Goal: Task Accomplishment & Management: Manage account settings

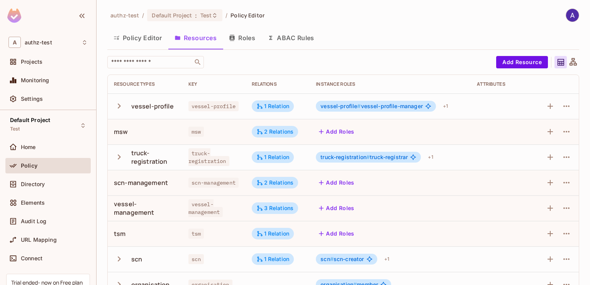
click at [246, 38] on button "Roles" at bounding box center [242, 37] width 39 height 19
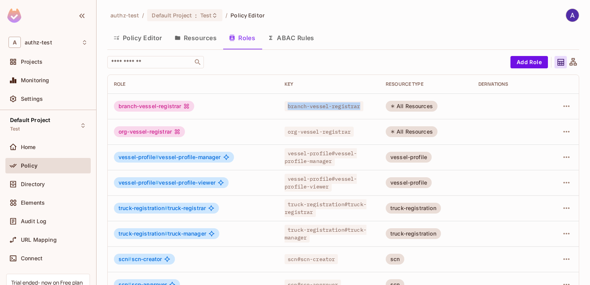
drag, startPoint x: 284, startPoint y: 105, endPoint x: 361, endPoint y: 108, distance: 77.3
click at [361, 108] on span "branch-vessel-registrar" at bounding box center [324, 106] width 78 height 10
copy span "branch-vessel-registrar"
click at [35, 181] on span "Directory" at bounding box center [33, 184] width 24 height 6
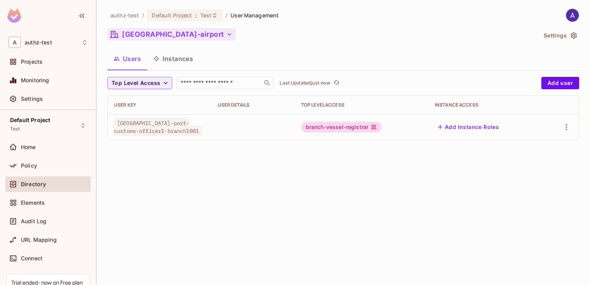
click at [168, 35] on button "[GEOGRAPHIC_DATA]-airport" at bounding box center [171, 34] width 128 height 12
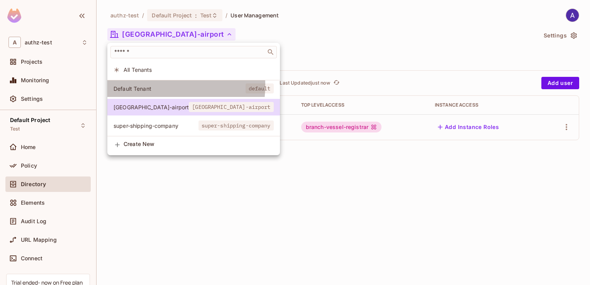
click at [136, 85] on span "Default Tenant" at bounding box center [180, 88] width 132 height 7
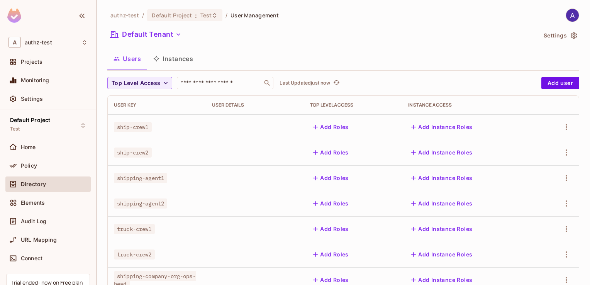
click at [180, 58] on button "Instances" at bounding box center [173, 58] width 52 height 19
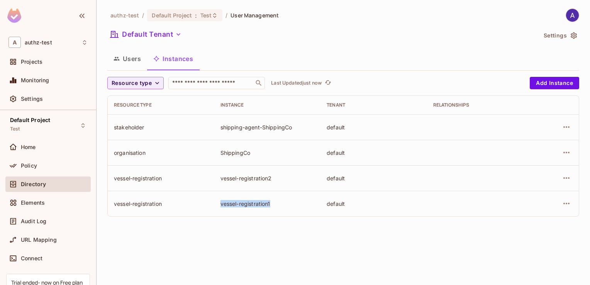
drag, startPoint x: 221, startPoint y: 203, endPoint x: 274, endPoint y: 202, distance: 52.5
click at [274, 202] on div "vessel-registration1" at bounding box center [267, 203] width 94 height 7
copy div "vessel-registration1"
click at [29, 161] on div "Policy" at bounding box center [47, 165] width 79 height 9
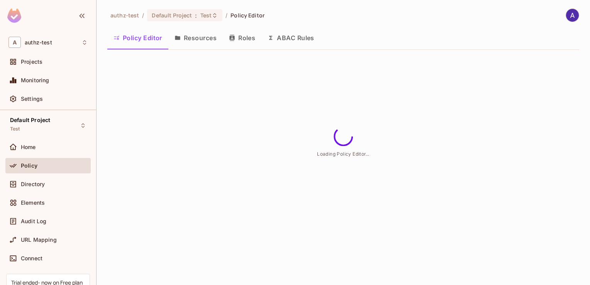
click at [247, 37] on button "Roles" at bounding box center [242, 37] width 39 height 19
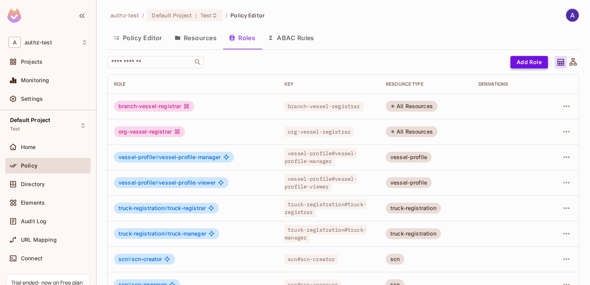
click at [527, 60] on button "Add Role" at bounding box center [528, 62] width 37 height 12
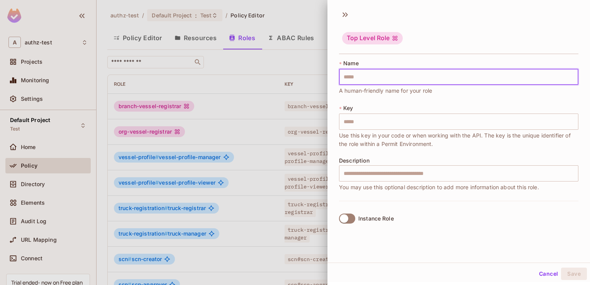
click at [360, 77] on input "text" at bounding box center [458, 77] width 239 height 16
type input "*"
type input "**"
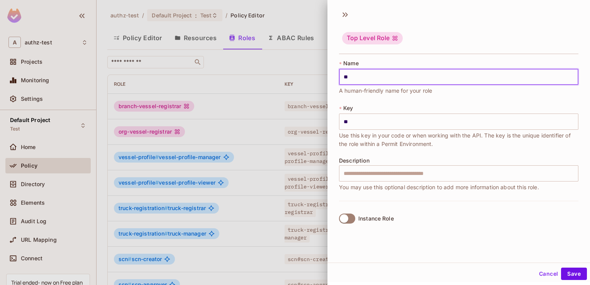
type input "***"
type input "****"
type input "*****"
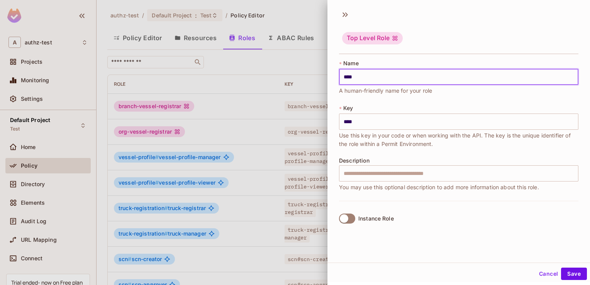
type input "*****"
type input "******"
type input "*******"
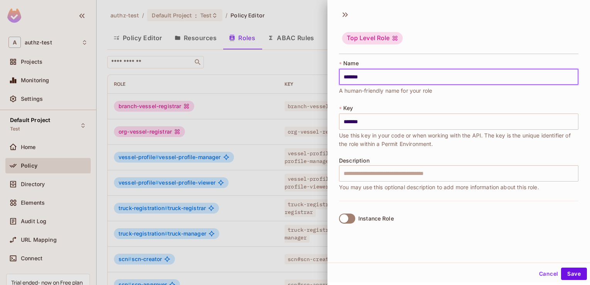
type input "********"
type input "*********"
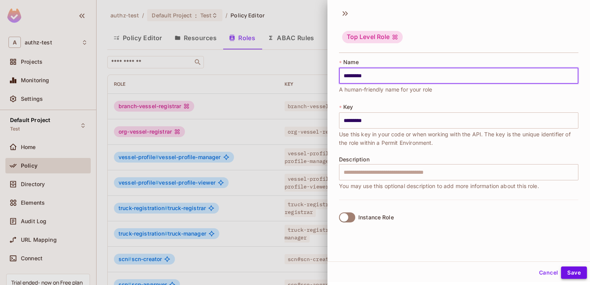
type input "*********"
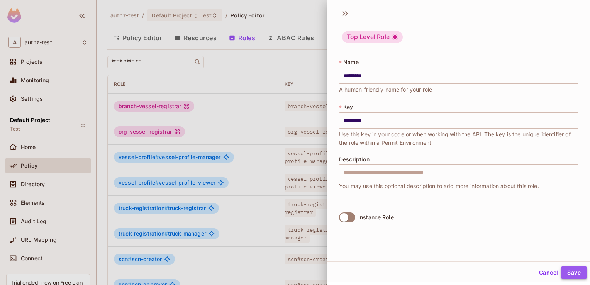
click at [561, 271] on button "Save" at bounding box center [574, 272] width 26 height 12
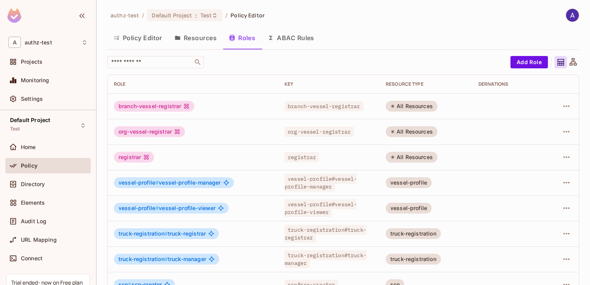
scroll to position [5, 0]
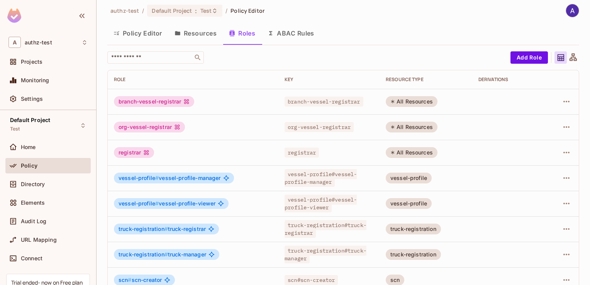
click at [197, 34] on button "Resources" at bounding box center [195, 33] width 54 height 19
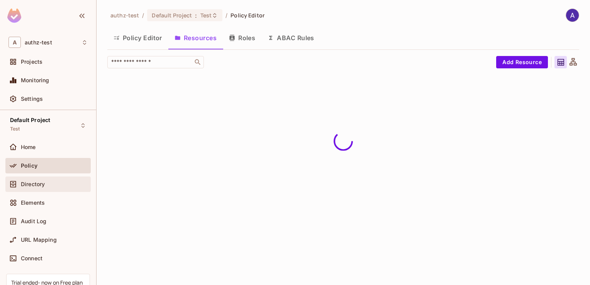
click at [34, 187] on span "Directory" at bounding box center [33, 184] width 24 height 6
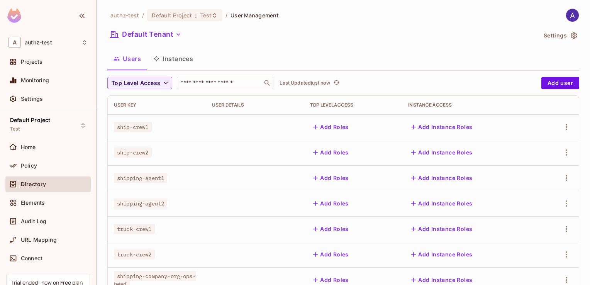
click at [177, 58] on button "Instances" at bounding box center [173, 58] width 52 height 19
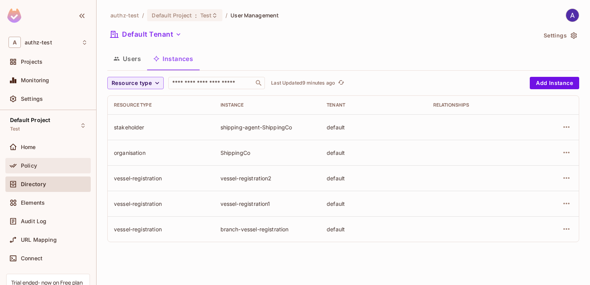
click at [31, 161] on div "Policy" at bounding box center [47, 165] width 79 height 9
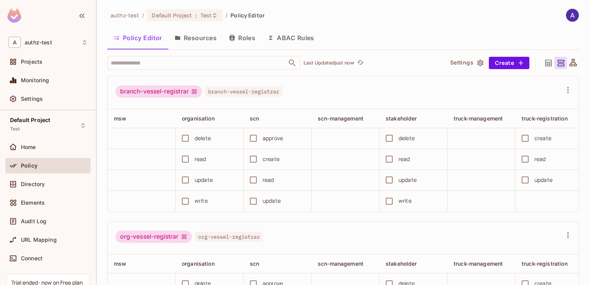
scroll to position [28, 0]
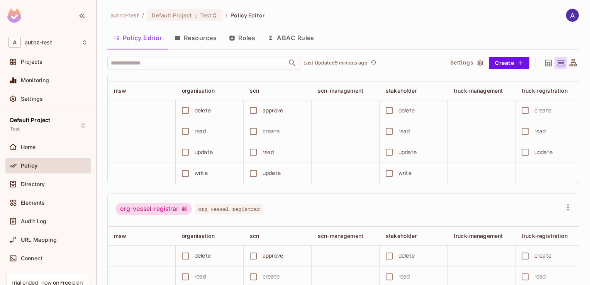
click at [198, 36] on button "Resources" at bounding box center [195, 37] width 54 height 19
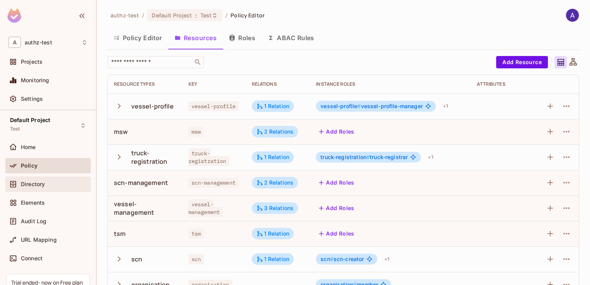
click at [42, 180] on div "Directory" at bounding box center [47, 184] width 79 height 9
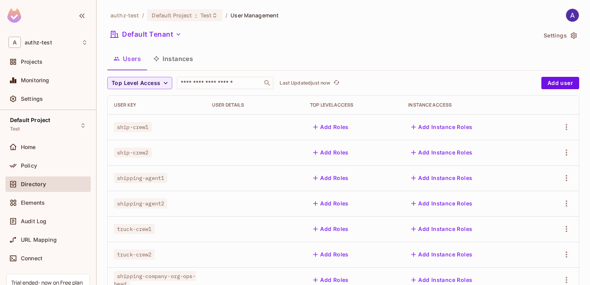
click at [176, 59] on button "Instances" at bounding box center [173, 58] width 52 height 19
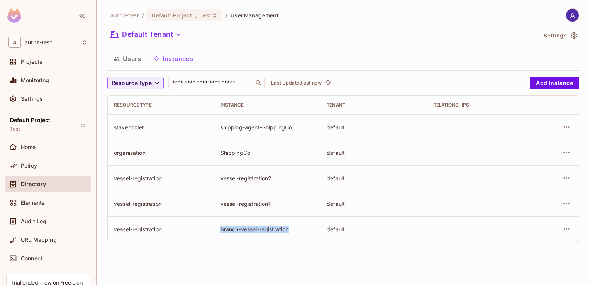
drag, startPoint x: 220, startPoint y: 228, endPoint x: 290, endPoint y: 224, distance: 70.4
click at [290, 224] on td "branch-vessel-registration" at bounding box center [267, 228] width 107 height 25
copy div "branch-vessel-registration"
click at [185, 209] on td "vessel-registration" at bounding box center [161, 203] width 107 height 25
click at [565, 229] on icon "button" at bounding box center [566, 228] width 9 height 9
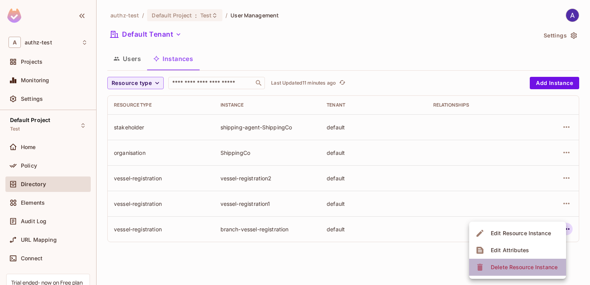
click at [514, 265] on div "Delete Resource Instance" at bounding box center [524, 267] width 67 height 8
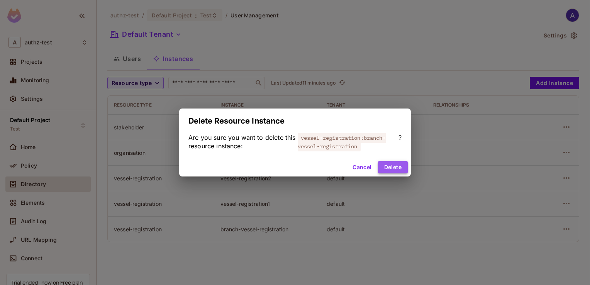
click at [388, 166] on button "Delete" at bounding box center [393, 167] width 30 height 12
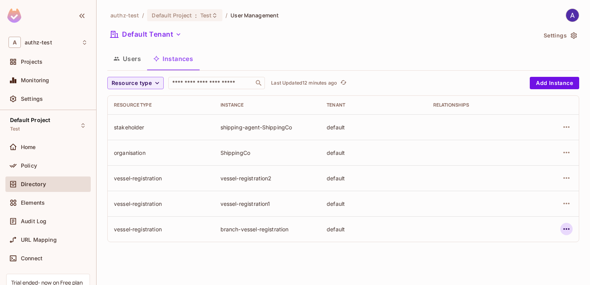
click at [565, 228] on icon "button" at bounding box center [566, 228] width 9 height 9
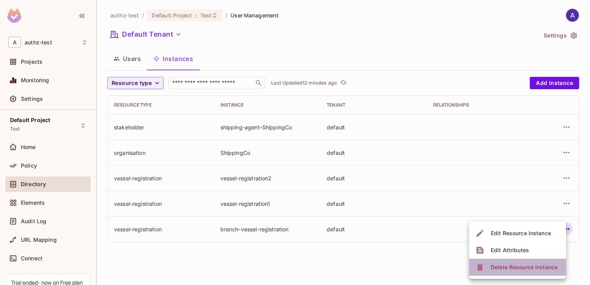
click at [522, 261] on span "Delete Resource Instance" at bounding box center [523, 267] width 71 height 12
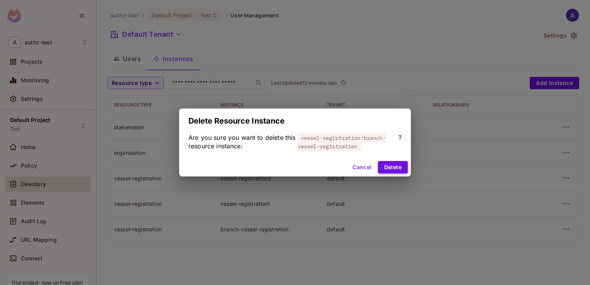
click at [398, 166] on button "Delete" at bounding box center [393, 167] width 30 height 12
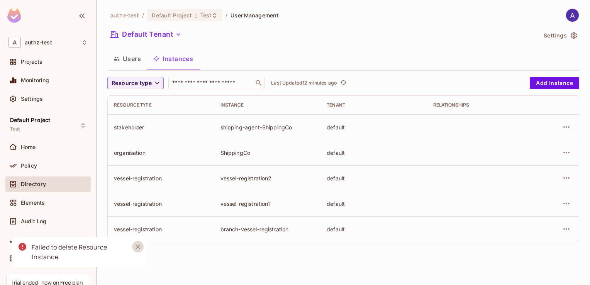
click at [137, 247] on icon "Close" at bounding box center [138, 246] width 5 height 5
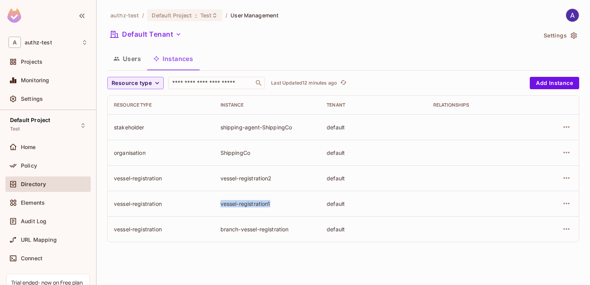
drag, startPoint x: 221, startPoint y: 201, endPoint x: 276, endPoint y: 206, distance: 55.0
click at [276, 206] on div "vessel-registration1" at bounding box center [267, 203] width 94 height 7
click at [565, 202] on icon "button" at bounding box center [566, 203] width 9 height 9
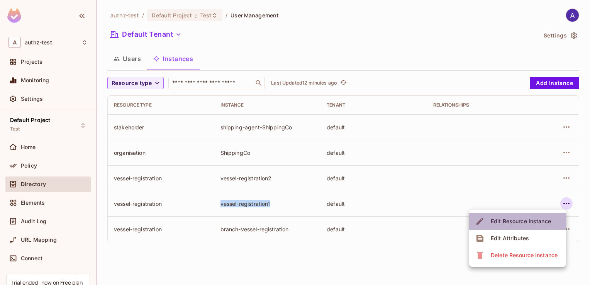
click at [514, 220] on div "Edit Resource Instance" at bounding box center [521, 221] width 60 height 8
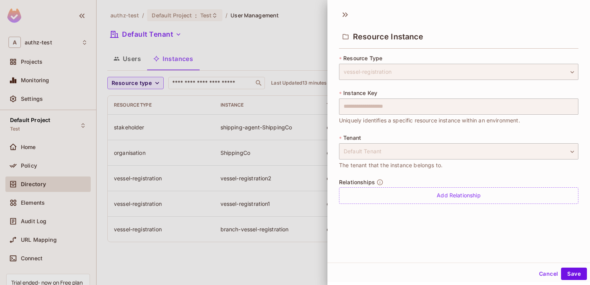
click at [244, 228] on div at bounding box center [295, 142] width 590 height 285
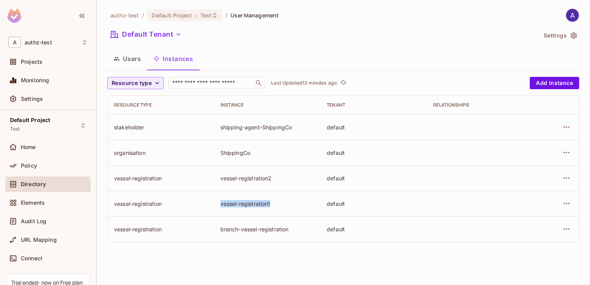
drag, startPoint x: 220, startPoint y: 203, endPoint x: 285, endPoint y: 202, distance: 65.6
click at [285, 202] on td "vessel-registration1" at bounding box center [267, 203] width 107 height 25
copy div "vessel-registration1"
drag, startPoint x: 115, startPoint y: 203, endPoint x: 164, endPoint y: 207, distance: 49.5
click at [164, 207] on td "vessel-registration" at bounding box center [161, 203] width 107 height 25
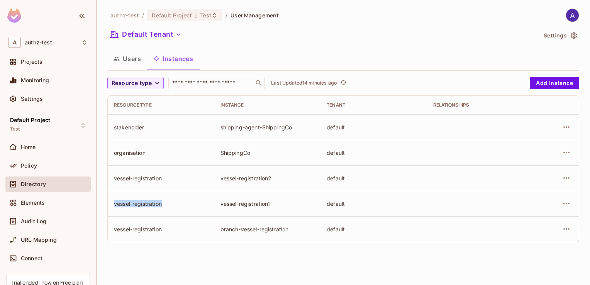
copy div "vessel-registration"
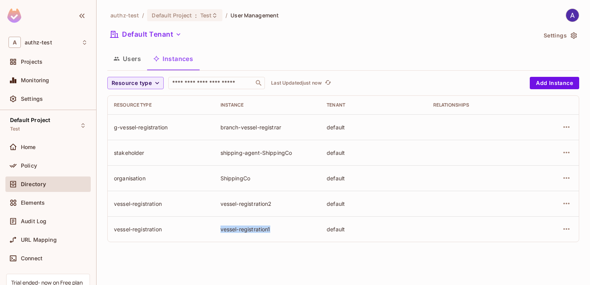
drag, startPoint x: 220, startPoint y: 227, endPoint x: 275, endPoint y: 228, distance: 54.1
click at [275, 228] on div "vessel-registration1" at bounding box center [267, 229] width 94 height 7
click at [27, 168] on span "Policy" at bounding box center [29, 166] width 16 height 6
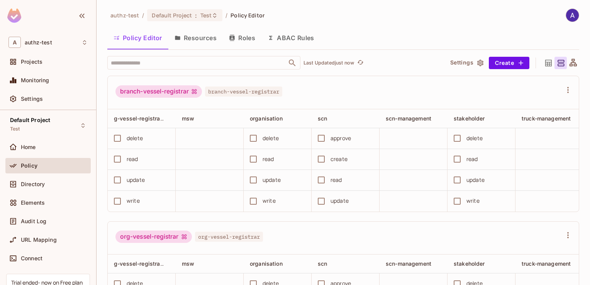
click at [211, 37] on button "Resources" at bounding box center [195, 37] width 54 height 19
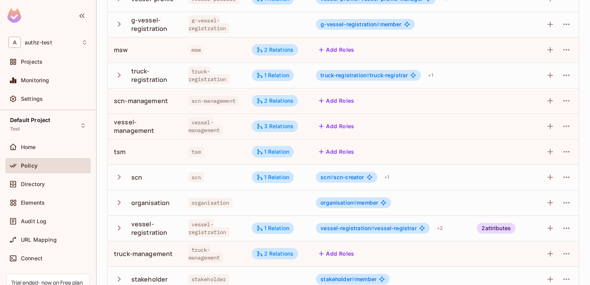
scroll to position [120, 0]
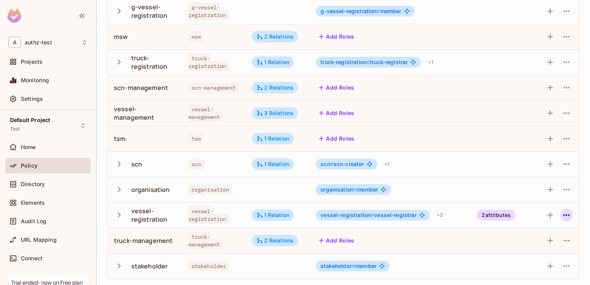
click at [562, 212] on icon "button" at bounding box center [566, 214] width 9 height 9
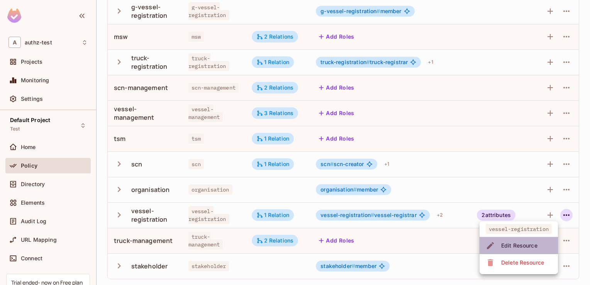
click at [521, 243] on div "Edit Resource" at bounding box center [519, 246] width 36 height 8
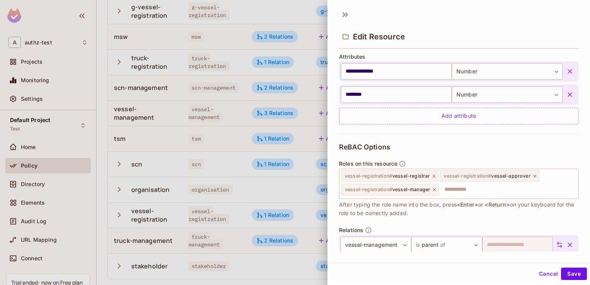
scroll to position [188, 0]
click at [433, 174] on icon at bounding box center [433, 175] width 5 height 5
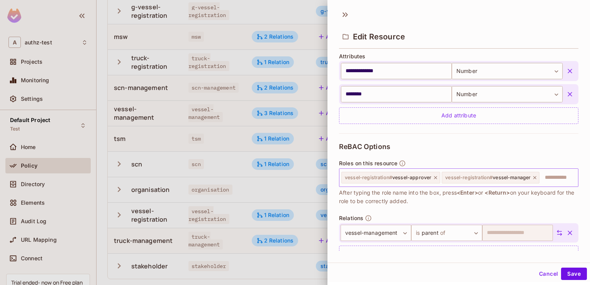
click at [434, 178] on icon at bounding box center [435, 177] width 5 height 5
click at [435, 177] on icon at bounding box center [434, 177] width 5 height 5
click at [565, 274] on button "Save" at bounding box center [574, 274] width 26 height 12
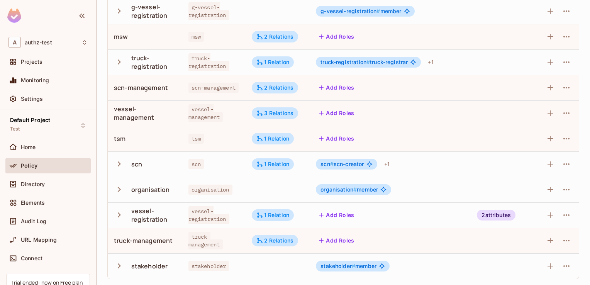
scroll to position [0, 0]
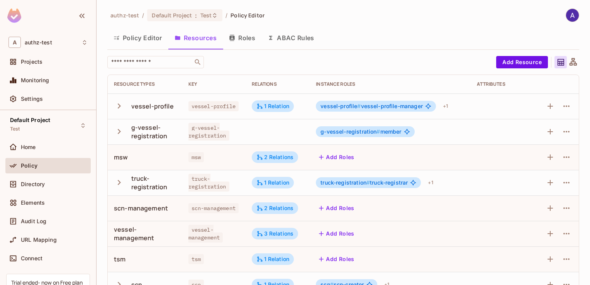
click at [243, 36] on button "Roles" at bounding box center [242, 37] width 39 height 19
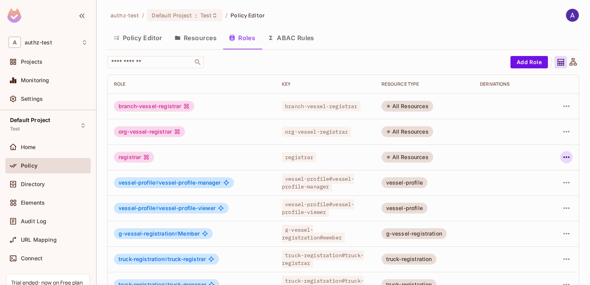
click at [562, 155] on icon "button" at bounding box center [566, 157] width 9 height 9
click at [524, 215] on span "Delete Role" at bounding box center [529, 209] width 34 height 12
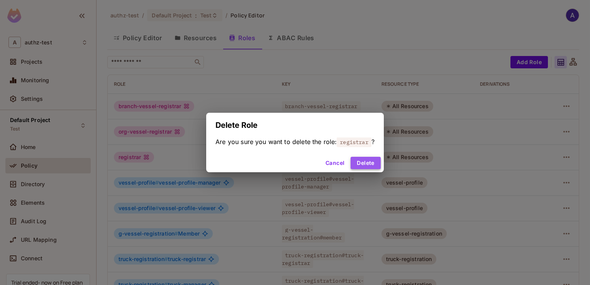
click at [356, 164] on button "Delete" at bounding box center [366, 163] width 30 height 12
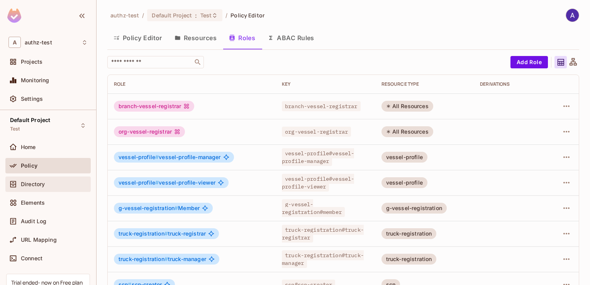
click at [36, 183] on span "Directory" at bounding box center [33, 184] width 24 height 6
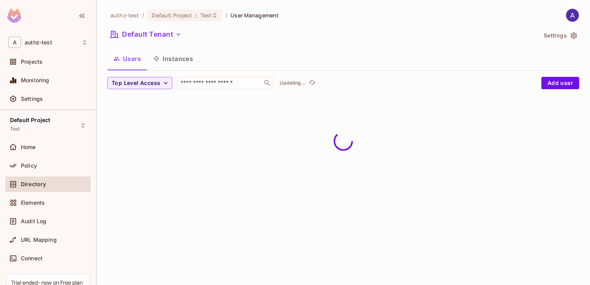
click at [177, 54] on button "Instances" at bounding box center [173, 58] width 52 height 19
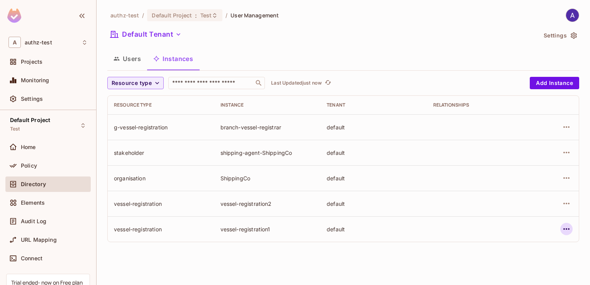
click at [568, 226] on icon "button" at bounding box center [566, 228] width 9 height 9
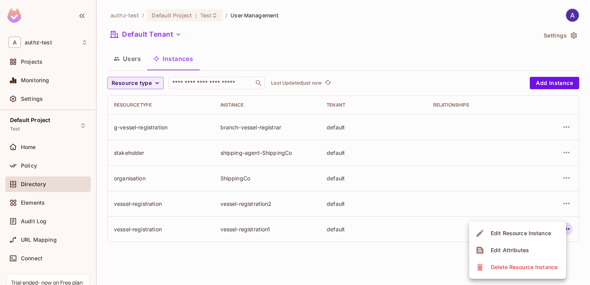
click at [522, 267] on div "Delete Resource Instance" at bounding box center [524, 267] width 67 height 8
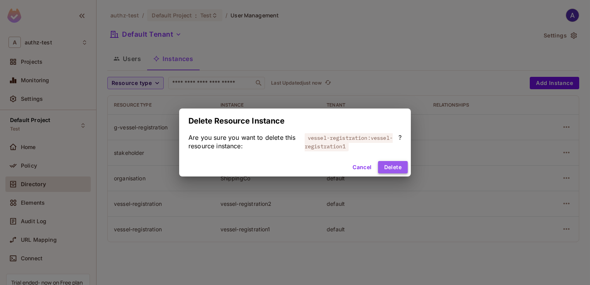
click at [388, 166] on button "Delete" at bounding box center [393, 167] width 30 height 12
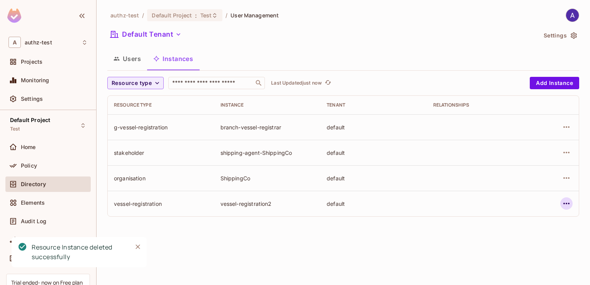
click at [565, 204] on icon "button" at bounding box center [566, 203] width 9 height 9
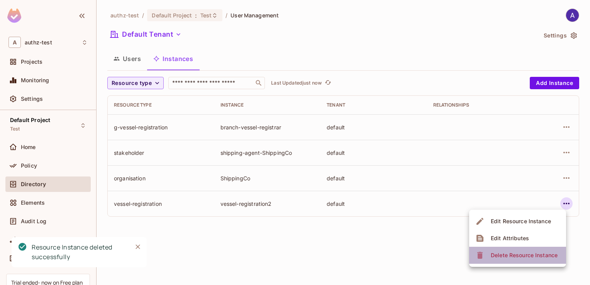
click at [511, 253] on div "Delete Resource Instance" at bounding box center [524, 255] width 67 height 8
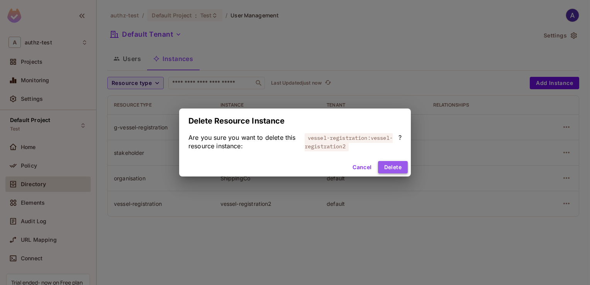
click at [395, 171] on button "Delete" at bounding box center [393, 167] width 30 height 12
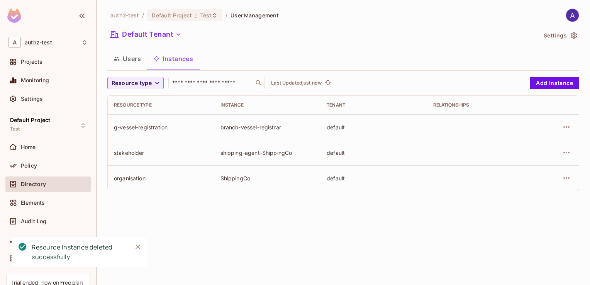
click at [252, 222] on div "authz-test / Default Project : Test / User Management Default Tenant Settings U…" at bounding box center [343, 142] width 493 height 285
click at [223, 228] on div "authz-test / Default Project : Test / User Management Default Tenant Settings U…" at bounding box center [343, 142] width 493 height 285
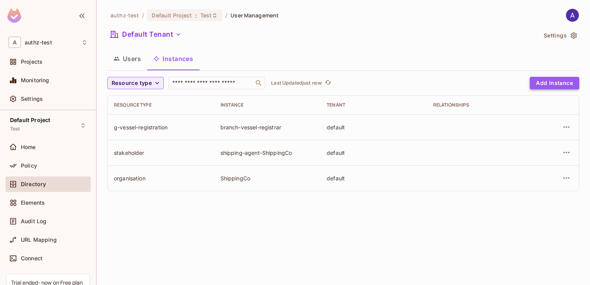
click at [536, 82] on button "Add Instance" at bounding box center [554, 83] width 49 height 12
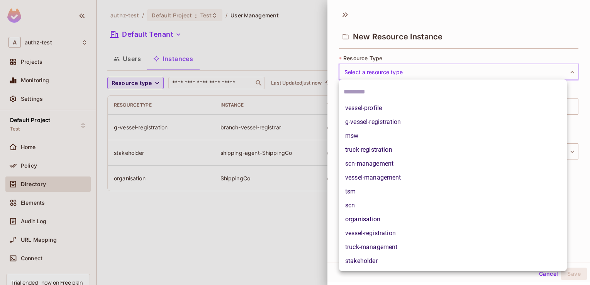
click at [376, 71] on body "A authz-test Projects Monitoring Settings Default Project Test Home Policy Dire…" at bounding box center [295, 142] width 590 height 285
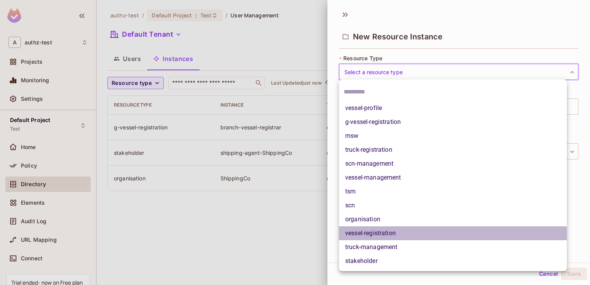
click at [371, 233] on li "vessel-registration" at bounding box center [453, 233] width 228 height 14
type input "**********"
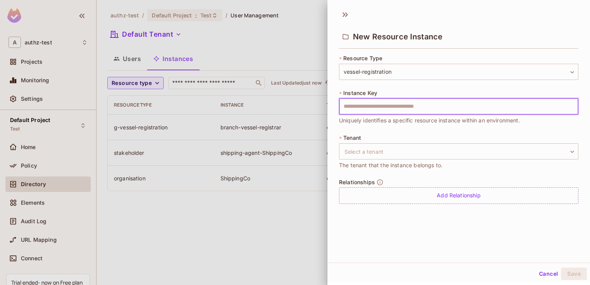
click at [373, 109] on input "text" at bounding box center [458, 106] width 239 height 16
type input "***"
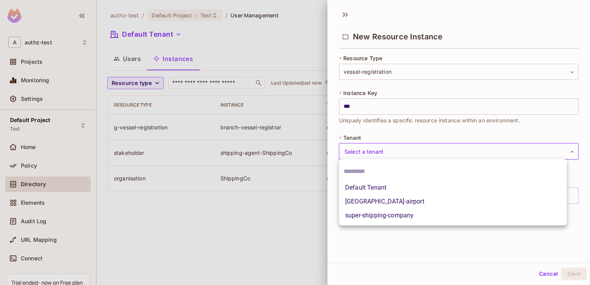
click at [368, 151] on body "**********" at bounding box center [295, 142] width 590 height 285
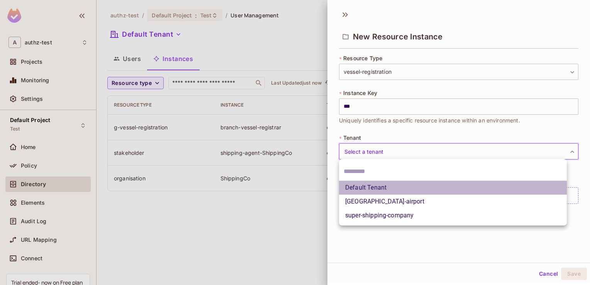
click at [365, 188] on li "Default Tenant" at bounding box center [453, 188] width 228 height 14
type input "*******"
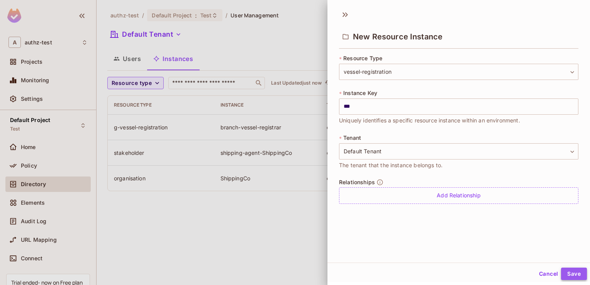
click at [562, 271] on button "Save" at bounding box center [574, 274] width 26 height 12
